Goal: Transaction & Acquisition: Obtain resource

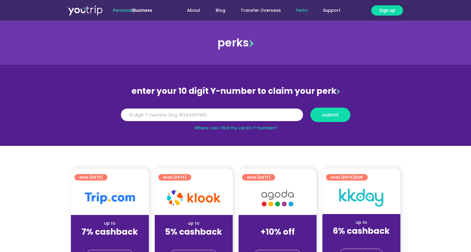
click at [196, 115] on input "Y Number" at bounding box center [212, 114] width 182 height 13
type input "9"
type input "8999999999"
click at [331, 118] on button "submit" at bounding box center [330, 115] width 40 height 14
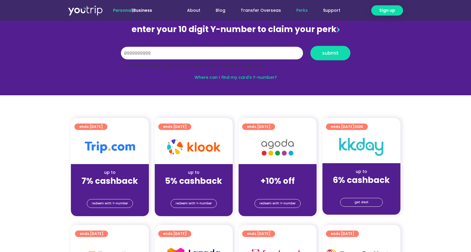
scroll to position [85, 0]
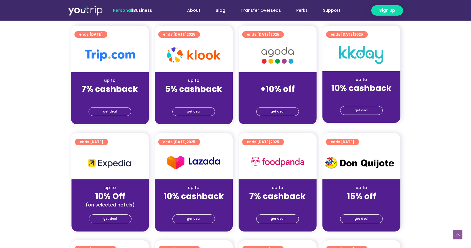
scroll to position [159, 0]
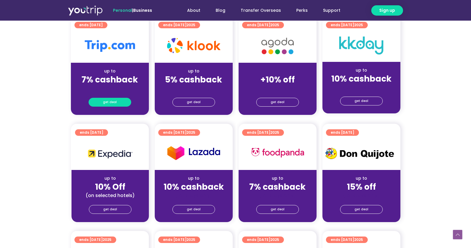
click at [109, 106] on span "get deal" at bounding box center [110, 102] width 14 height 8
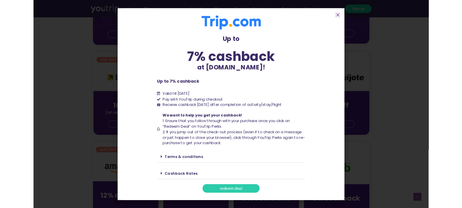
scroll to position [235, 0]
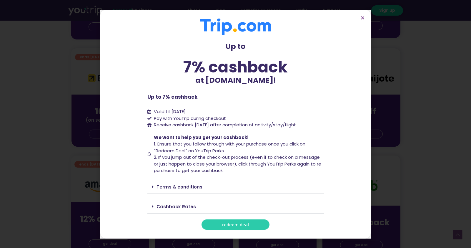
click at [232, 223] on span "redeem deal" at bounding box center [235, 224] width 27 height 4
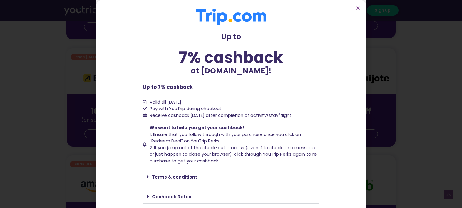
scroll to position [16, 0]
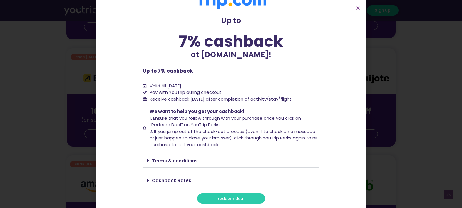
click at [207, 199] on link "redeem deal" at bounding box center [231, 198] width 68 height 10
click at [62, 81] on div "Up to 7% cashback at [DOMAIN_NAME]! Up to 7% cashback at [DOMAIN_NAME]! Up to 7…" at bounding box center [231, 104] width 462 height 208
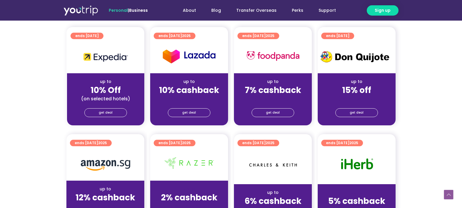
scroll to position [252, 0]
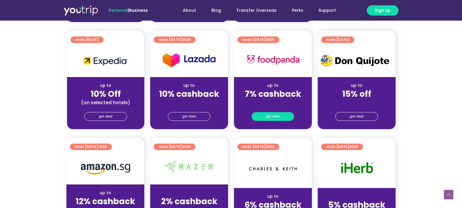
click at [279, 117] on link "get deal" at bounding box center [273, 116] width 43 height 9
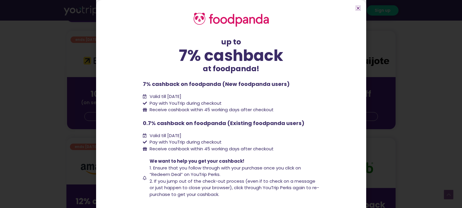
scroll to position [30, 0]
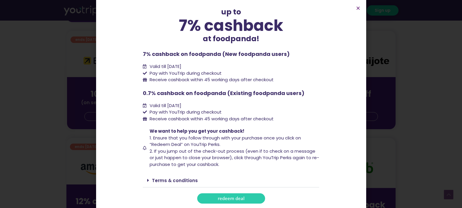
click at [234, 196] on span "redeem deal" at bounding box center [231, 198] width 27 height 4
click at [357, 8] on icon "Close" at bounding box center [358, 8] width 4 height 4
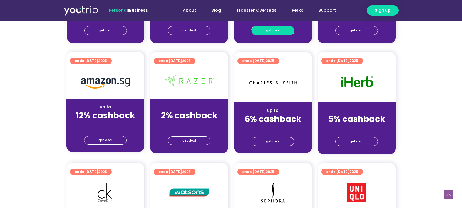
scroll to position [340, 0]
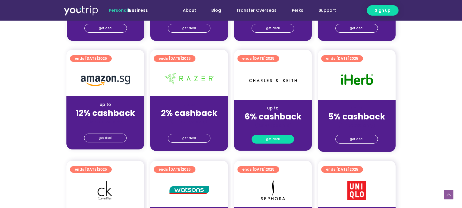
click at [273, 141] on span "get deal" at bounding box center [273, 139] width 14 height 8
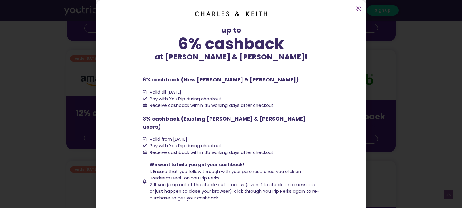
scroll to position [26, 0]
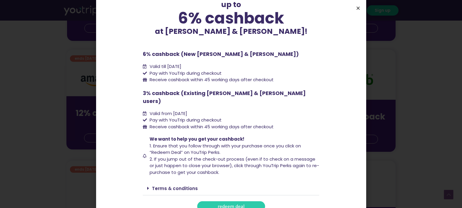
click at [357, 7] on icon "Close" at bounding box center [358, 8] width 4 height 4
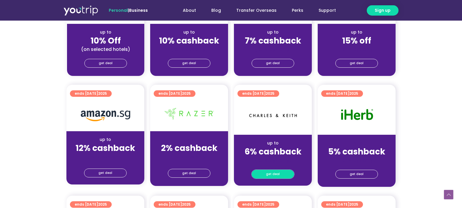
scroll to position [343, 0]
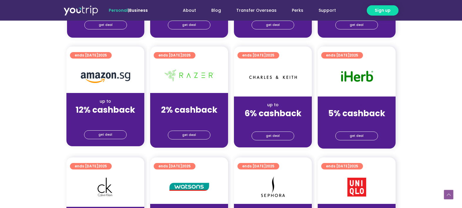
click at [274, 142] on div "get deal" at bounding box center [273, 136] width 78 height 22
click at [274, 136] on span "get deal" at bounding box center [273, 136] width 14 height 8
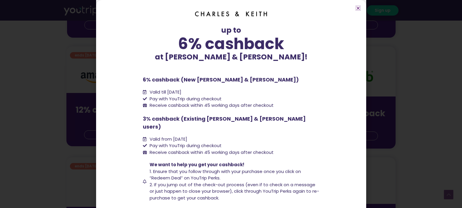
scroll to position [26, 0]
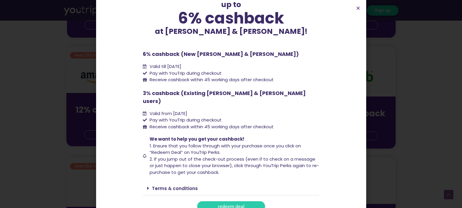
click at [205, 201] on link "redeem deal" at bounding box center [231, 206] width 68 height 10
click at [59, 69] on div "up to 6% cashback at [PERSON_NAME] & [PERSON_NAME]! up to 6% cashback at [PERSO…" at bounding box center [231, 104] width 462 height 208
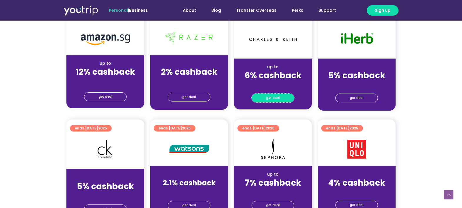
scroll to position [439, 0]
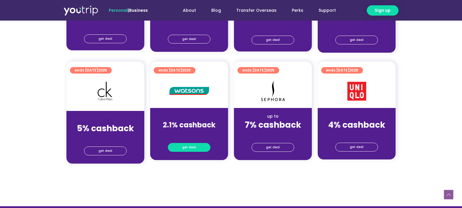
click at [178, 147] on link "get deal" at bounding box center [189, 147] width 43 height 9
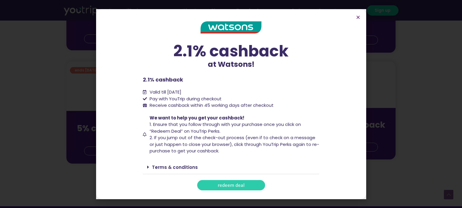
click at [213, 184] on link "redeem deal" at bounding box center [231, 185] width 68 height 10
click at [214, 185] on link "redeem deal" at bounding box center [231, 185] width 68 height 10
